Goal: Find specific page/section

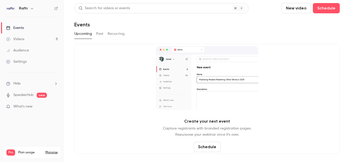
click at [49, 39] on link "Videos 8" at bounding box center [32, 39] width 64 height 11
